Goal: Information Seeking & Learning: Learn about a topic

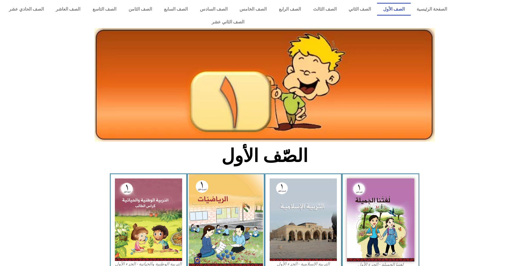
click at [227, 202] on img at bounding box center [226, 220] width 74 height 93
click at [218, 197] on img at bounding box center [226, 220] width 74 height 93
click at [219, 220] on img at bounding box center [226, 220] width 74 height 93
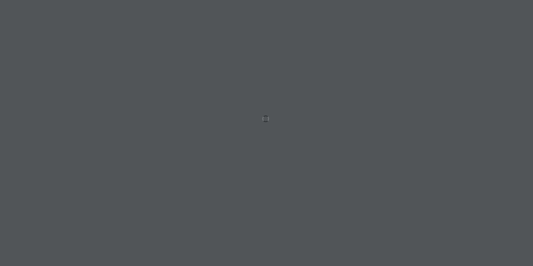
click at [439, 133] on div at bounding box center [266, 133] width 533 height 266
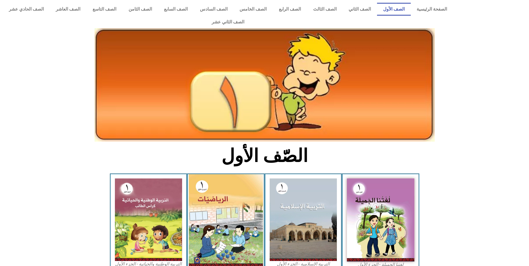
click at [229, 210] on img at bounding box center [226, 220] width 74 height 93
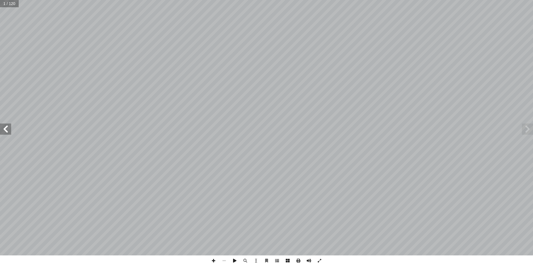
click at [276, 261] on span at bounding box center [277, 261] width 11 height 11
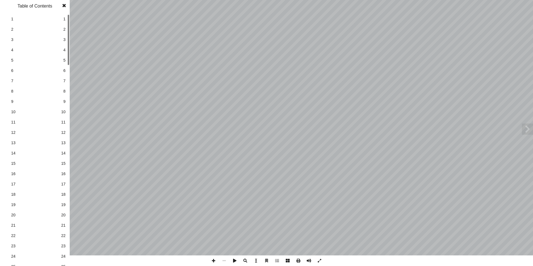
click at [64, 82] on span "7" at bounding box center [64, 81] width 2 height 6
click at [64, 112] on span "10" at bounding box center [63, 112] width 4 height 6
click at [65, 124] on span "11" at bounding box center [63, 122] width 4 height 6
click at [62, 122] on span "11" at bounding box center [63, 122] width 4 height 6
click at [62, 124] on span "11" at bounding box center [63, 122] width 4 height 6
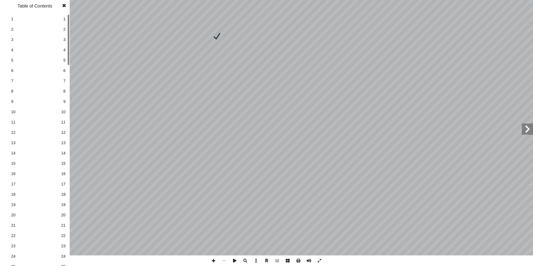
click at [65, 4] on span at bounding box center [64, 5] width 10 height 11
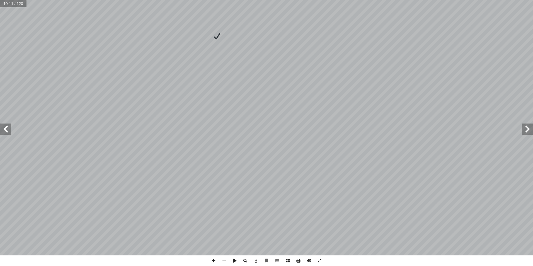
click at [6, 127] on span at bounding box center [5, 129] width 11 height 11
click at [214, 260] on span at bounding box center [213, 261] width 11 height 11
